Goal: Task Accomplishment & Management: Complete application form

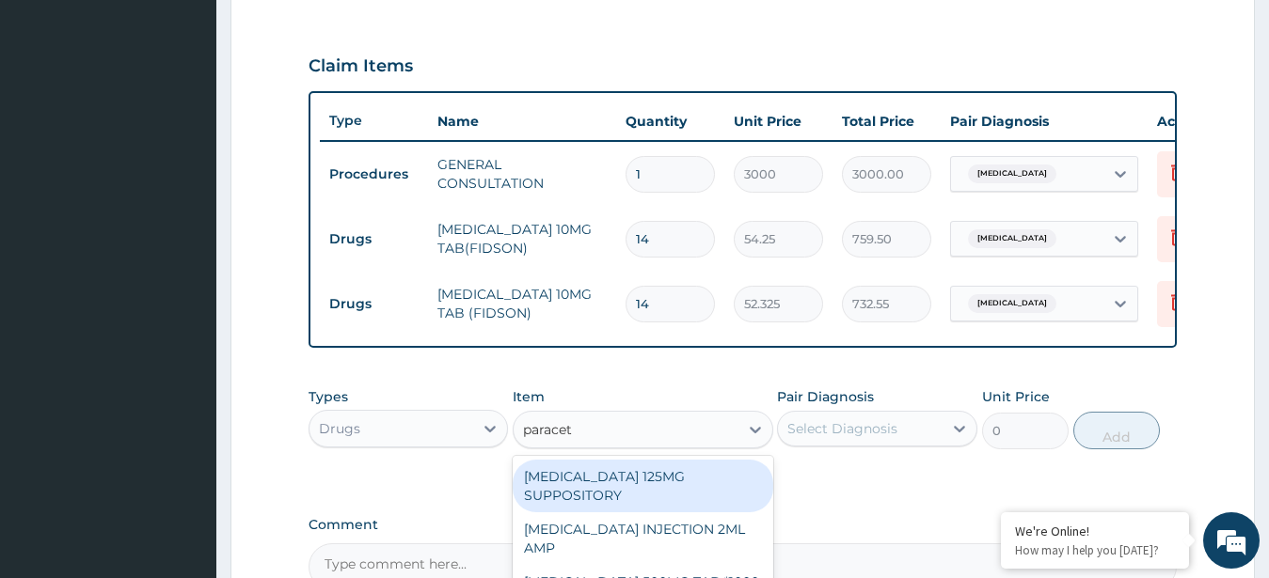
type input "paraceta"
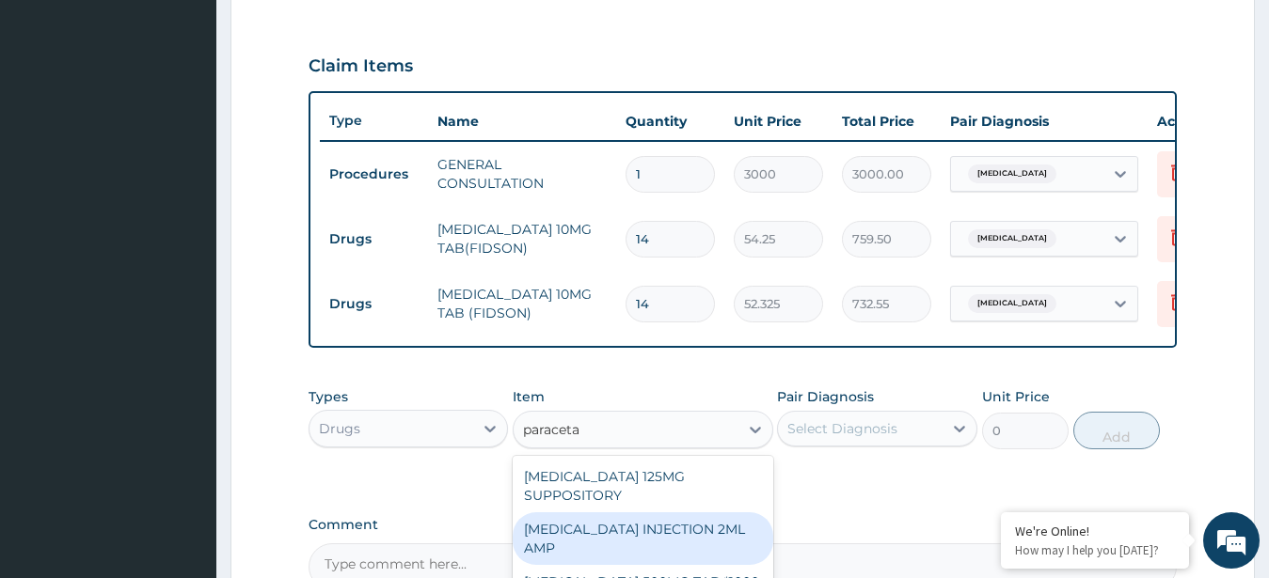
click at [653, 551] on div "[MEDICAL_DATA] INJECTION 2ML AMP" at bounding box center [643, 539] width 260 height 53
type input "169"
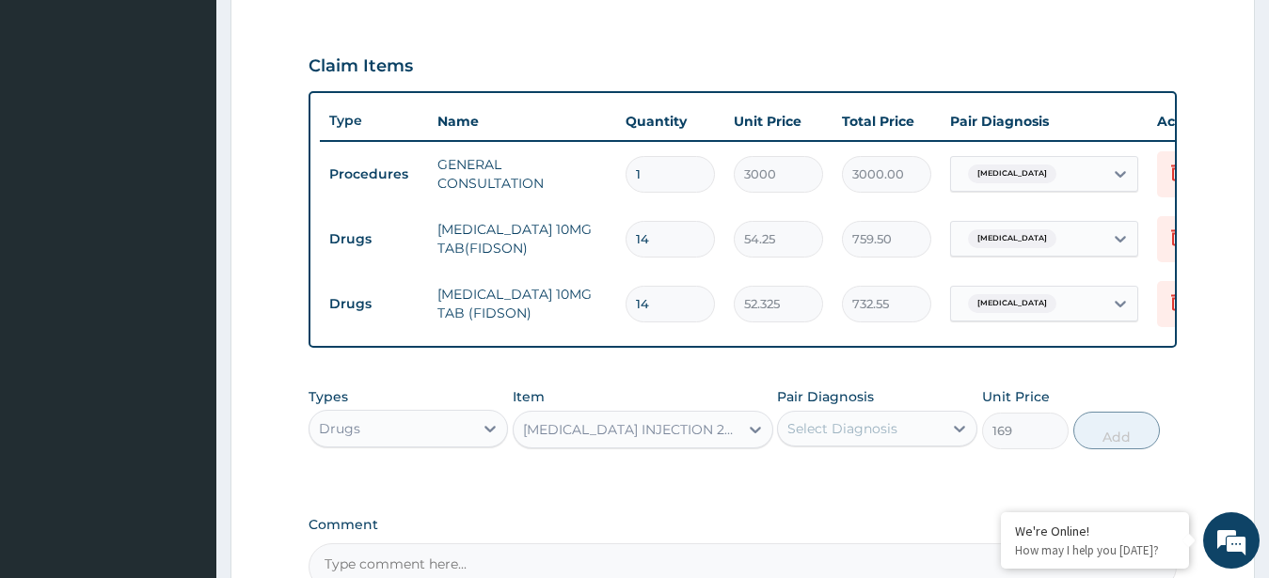
click at [884, 438] on div "Select Diagnosis" at bounding box center [842, 428] width 110 height 19
click at [885, 484] on label "[MEDICAL_DATA]" at bounding box center [866, 474] width 117 height 19
checkbox input "true"
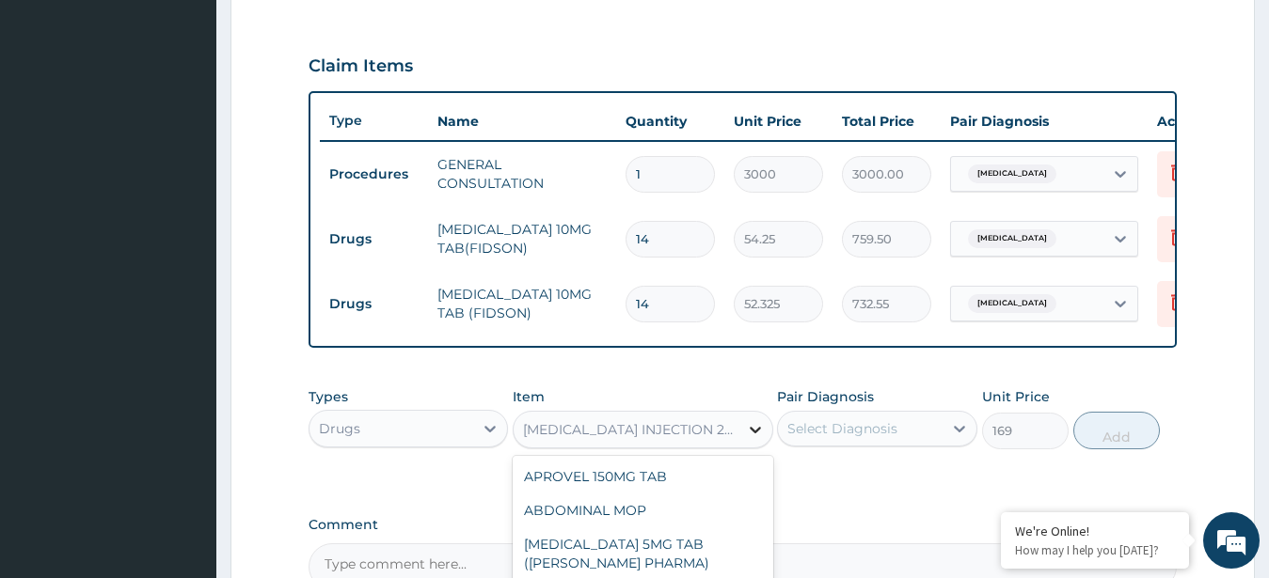
click at [753, 439] on icon at bounding box center [755, 429] width 19 height 19
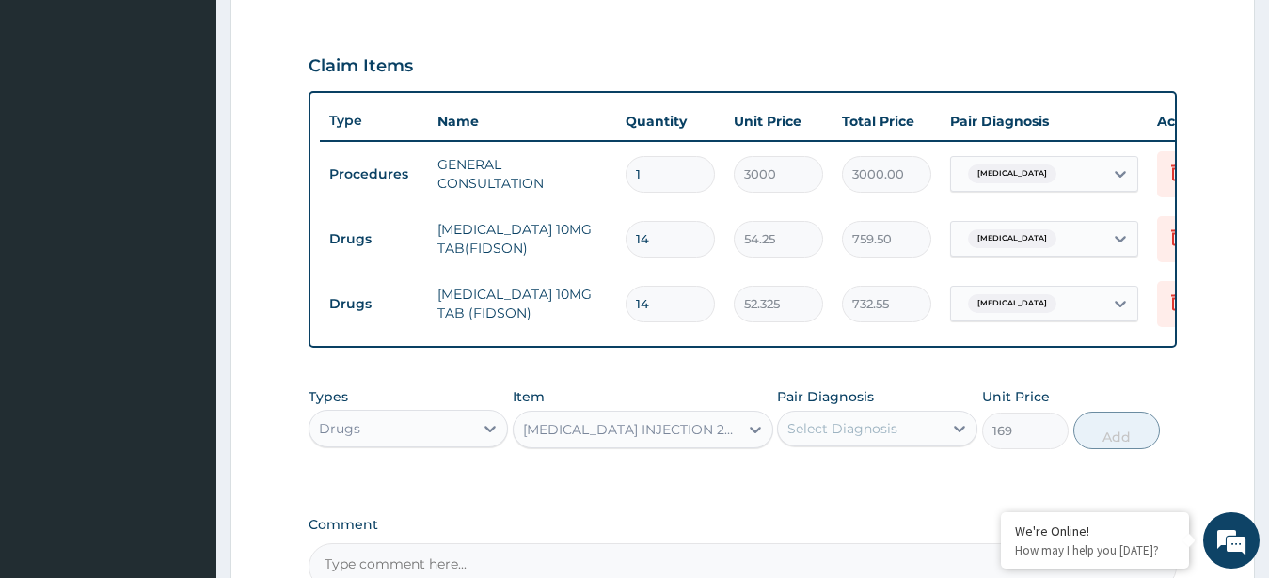
click at [647, 427] on div "[MEDICAL_DATA] INJECTION 2ML AMP" at bounding box center [643, 430] width 260 height 38
click at [380, 441] on div "Drugs" at bounding box center [391, 429] width 165 height 30
click at [658, 533] on label "Comment" at bounding box center [742, 525] width 869 height 16
click at [658, 546] on textarea "Comment" at bounding box center [742, 567] width 869 height 47
